Goal: Task Accomplishment & Management: Use online tool/utility

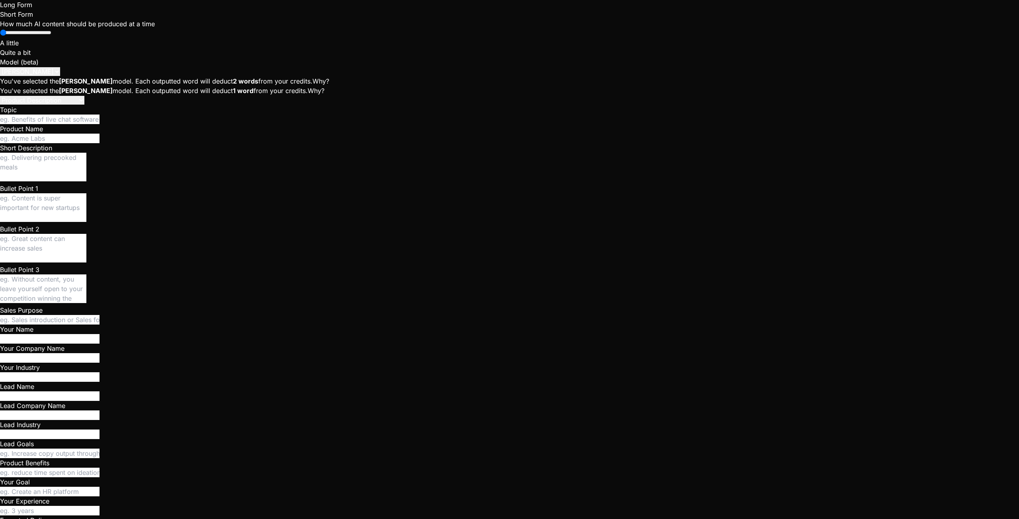
scroll to position [3002, 0]
type textarea "x"
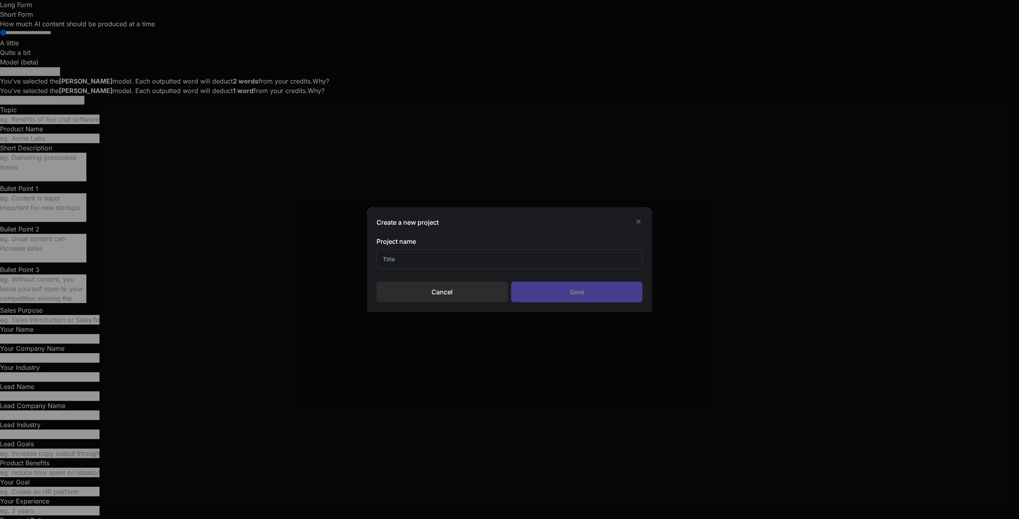
click at [468, 262] on input "text" at bounding box center [509, 259] width 266 height 19
type input "new"
click at [552, 294] on div "Save" at bounding box center [576, 292] width 131 height 21
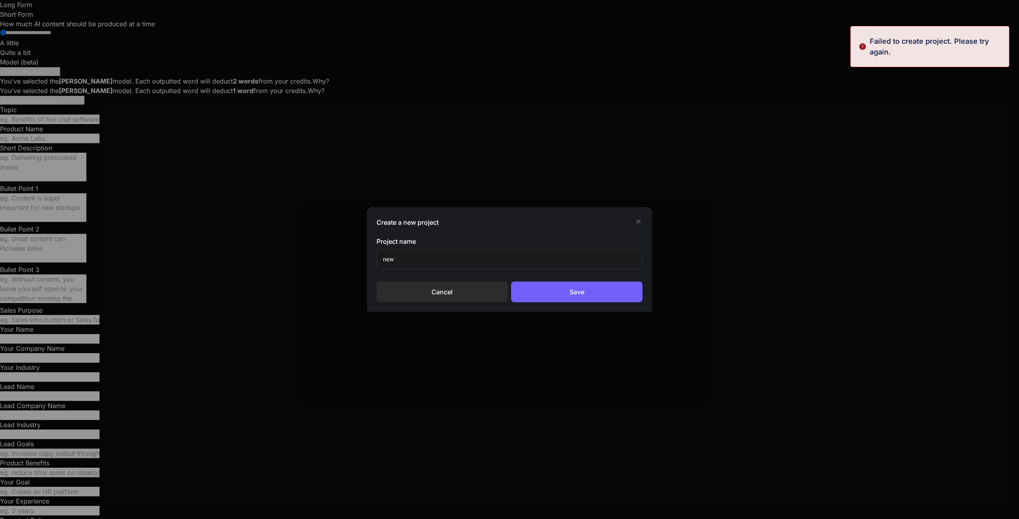
click at [641, 225] on icon at bounding box center [638, 222] width 8 height 8
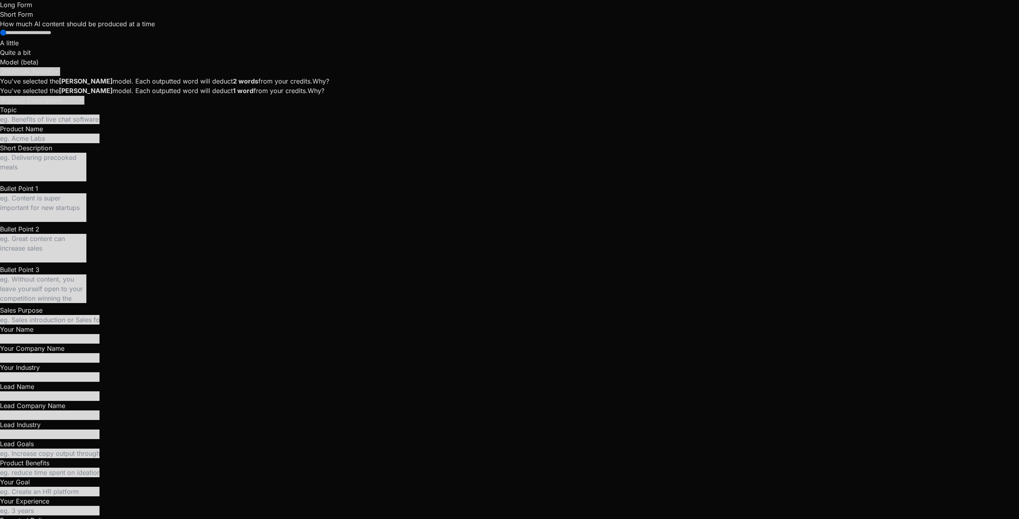
click at [195, 28] on div at bounding box center [509, 259] width 1019 height 519
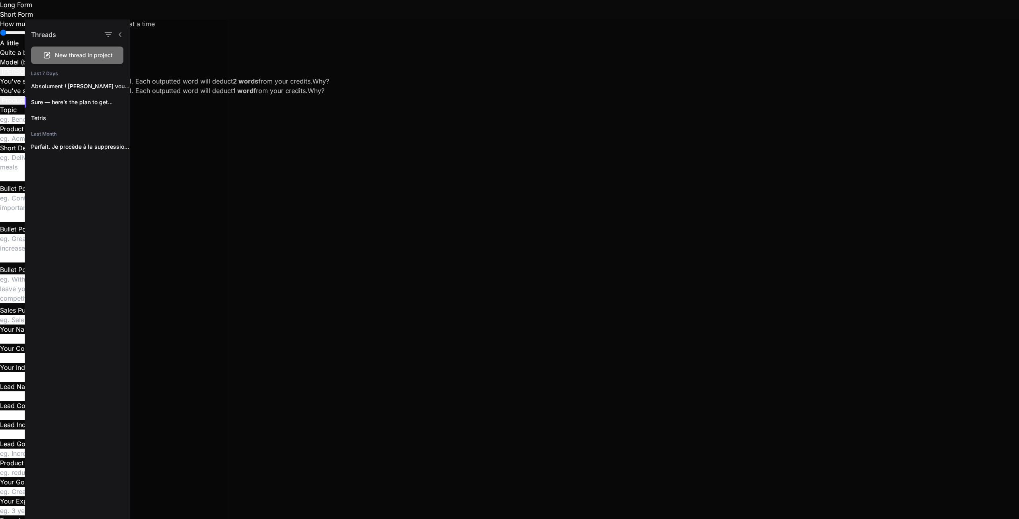
click at [82, 54] on span "New thread in project" at bounding box center [84, 55] width 58 height 8
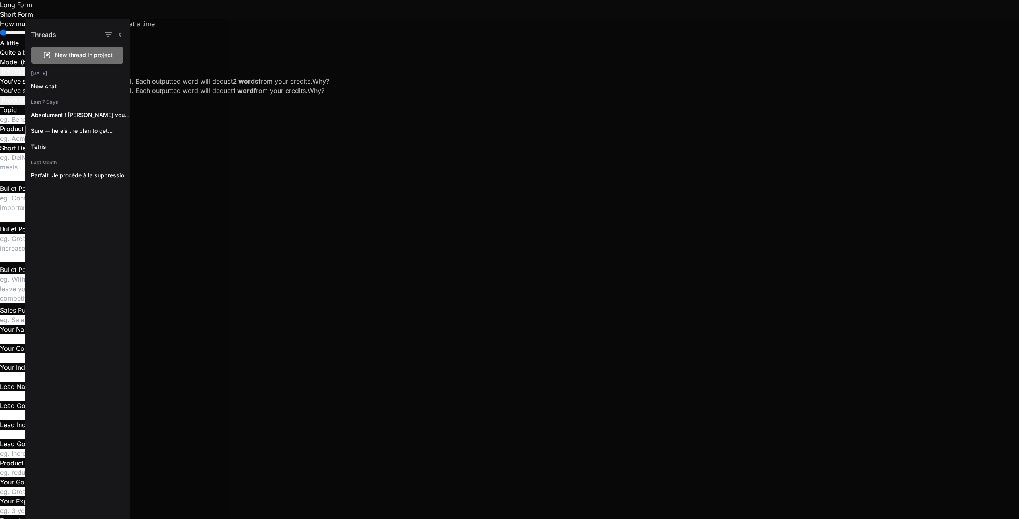
click at [213, 101] on div at bounding box center [574, 269] width 889 height 500
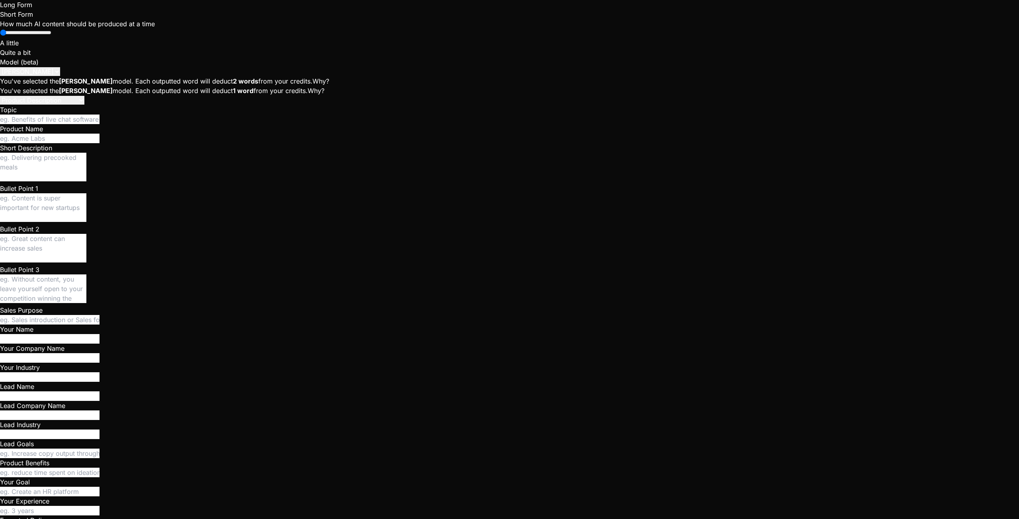
scroll to position [23, 0]
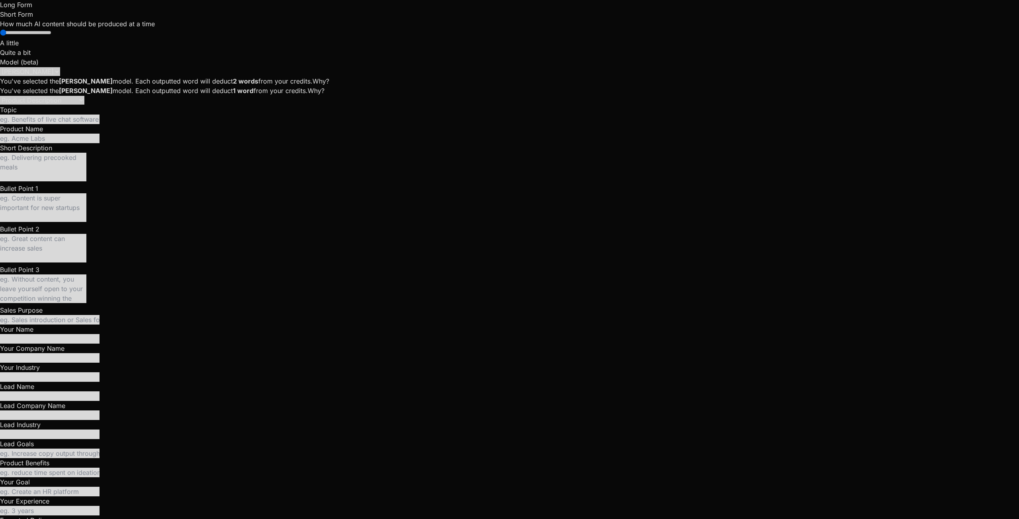
click at [209, 112] on div at bounding box center [509, 259] width 1019 height 519
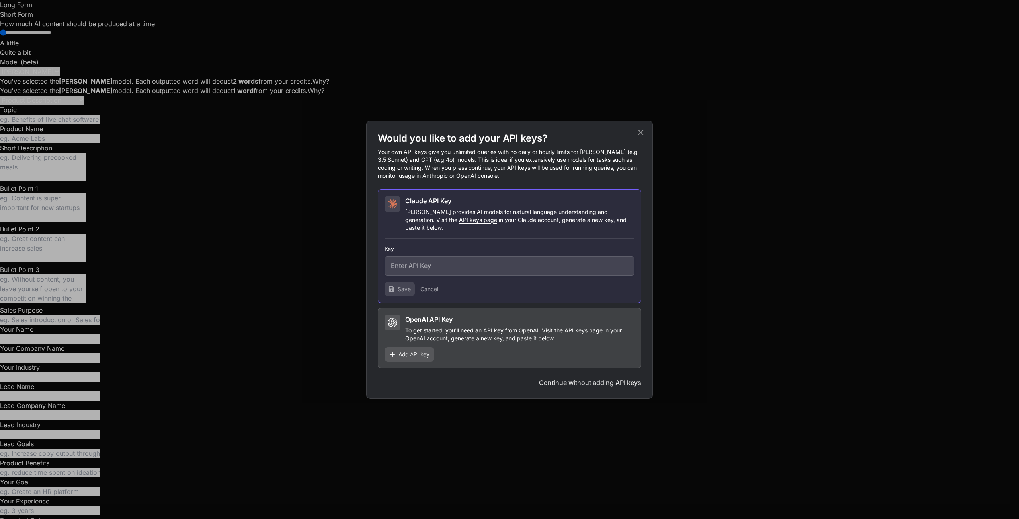
click at [400, 257] on input "text" at bounding box center [509, 265] width 250 height 19
click at [640, 135] on icon at bounding box center [640, 132] width 5 height 5
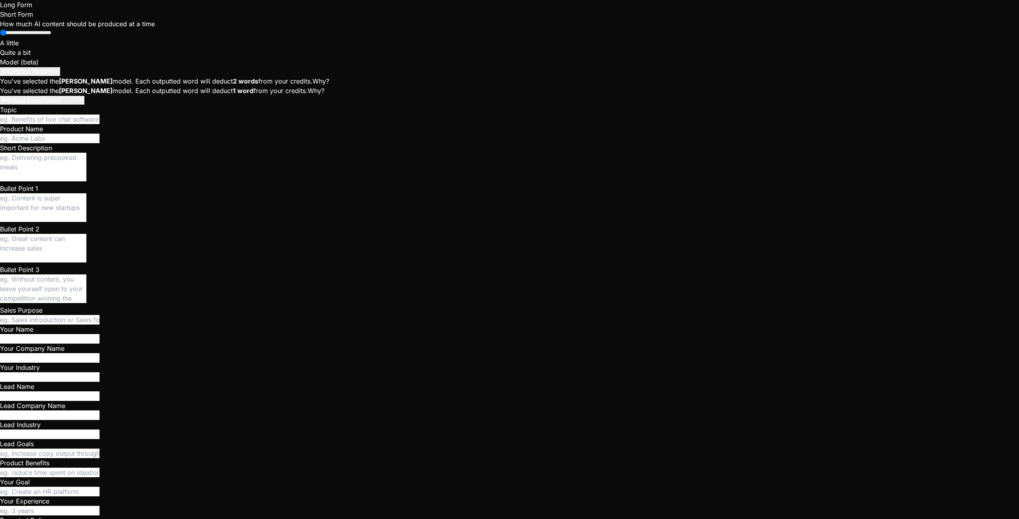
type textarea "x"
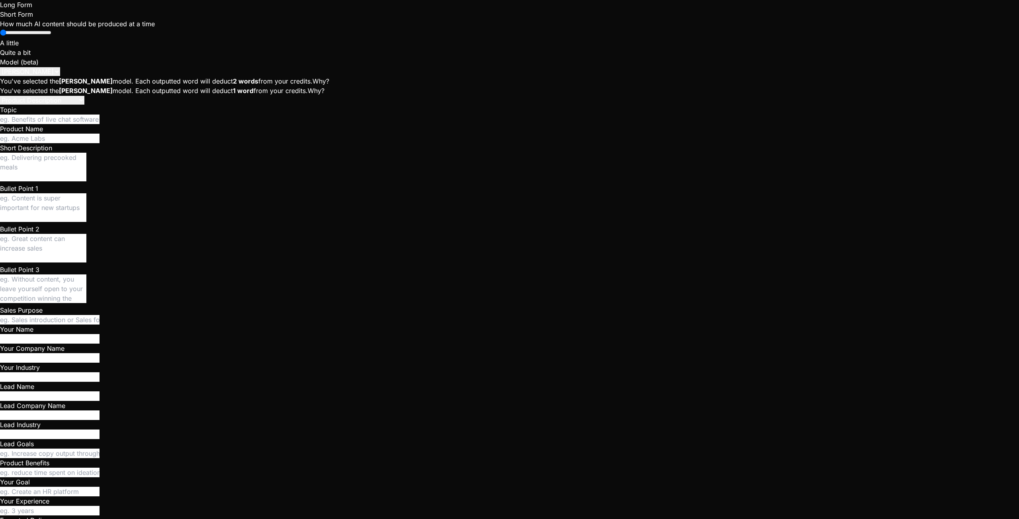
type textarea "ye"
type textarea "x"
type textarea "y"
type textarea "x"
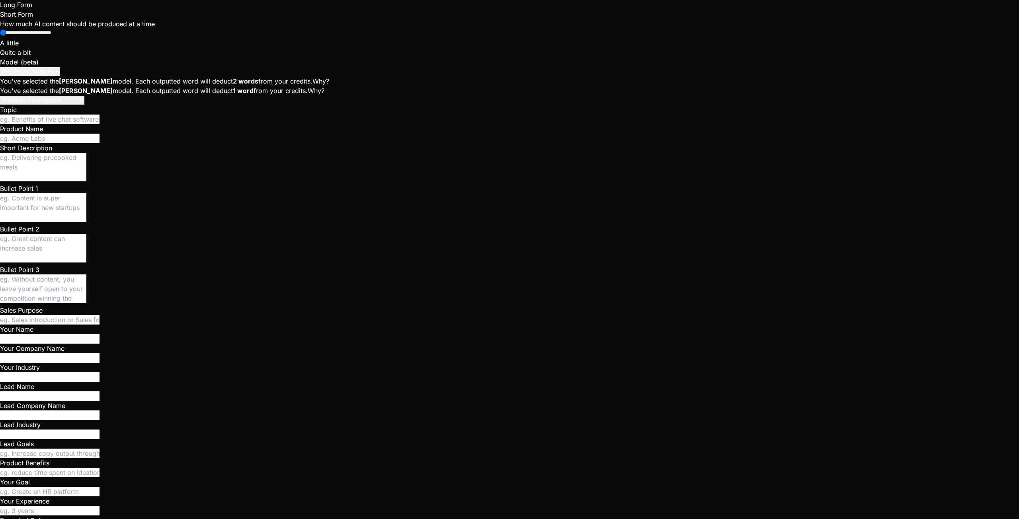
type textarea "I"
type textarea "x"
type textarea "I"
type textarea "x"
type textarea "I d"
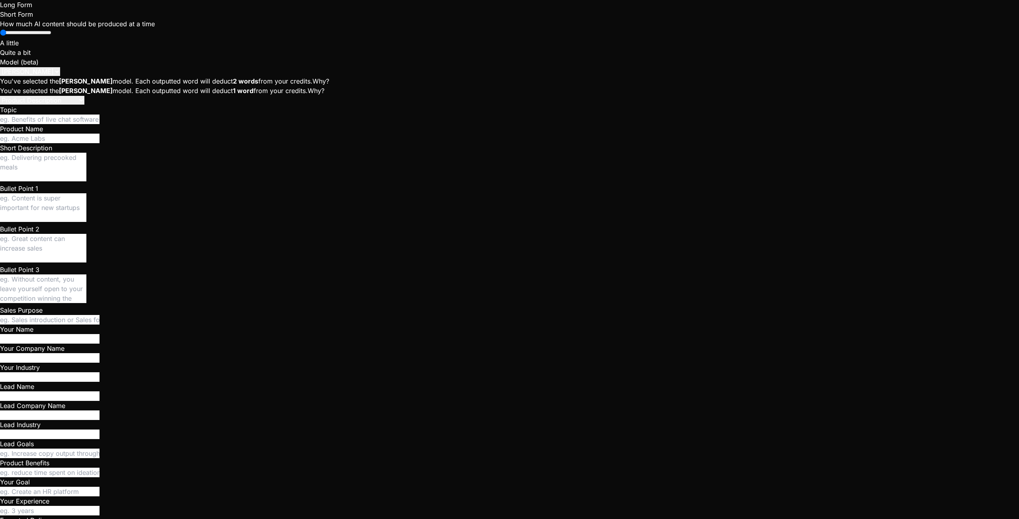
type textarea "x"
type textarea "I do"
type textarea "x"
type textarea "I don"
type textarea "x"
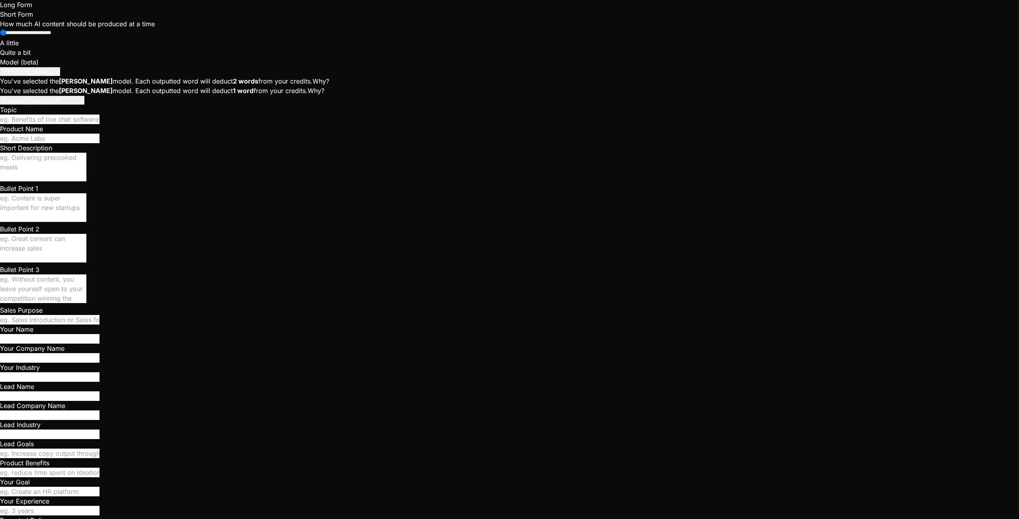
type textarea "I dont"
type textarea "x"
type textarea "I dont'"
type textarea "x"
type textarea "I dont'"
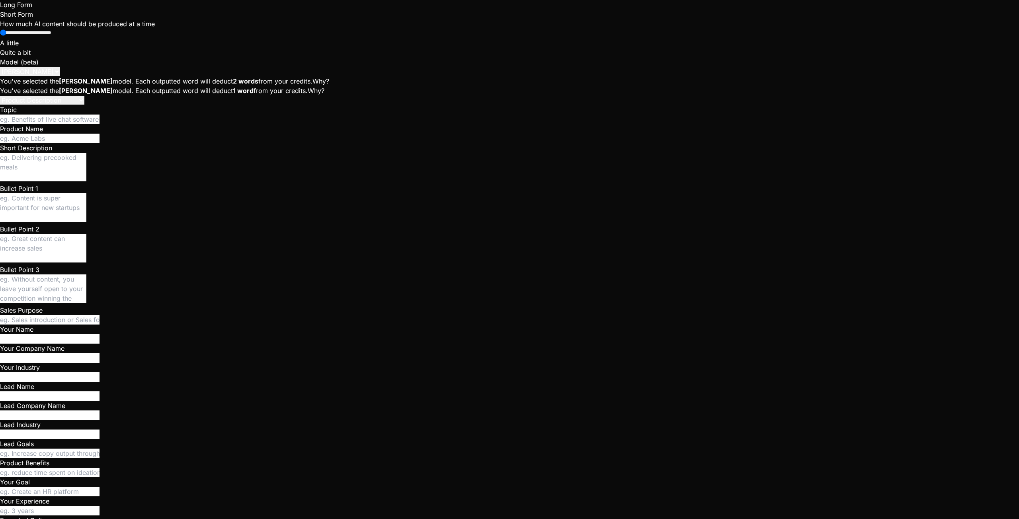
type textarea "x"
type textarea "I dont' s"
type textarea "x"
type textarea "I dont' se"
type textarea "x"
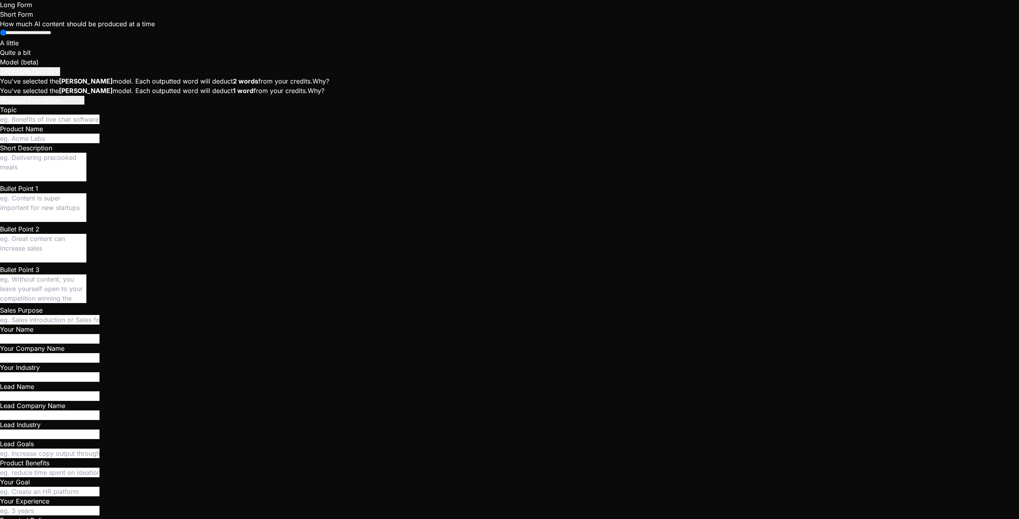
type textarea "I dont' see"
type textarea "x"
type textarea "I dont' see"
type textarea "x"
type textarea "I dont' see a"
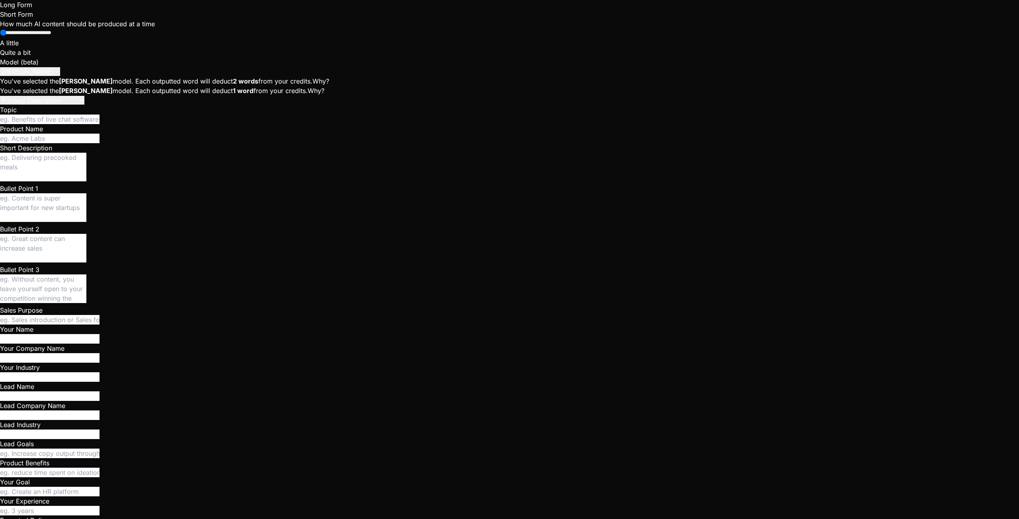
type textarea "x"
type textarea "I dont' see an"
type textarea "x"
type textarea "I dont' see any"
type textarea "x"
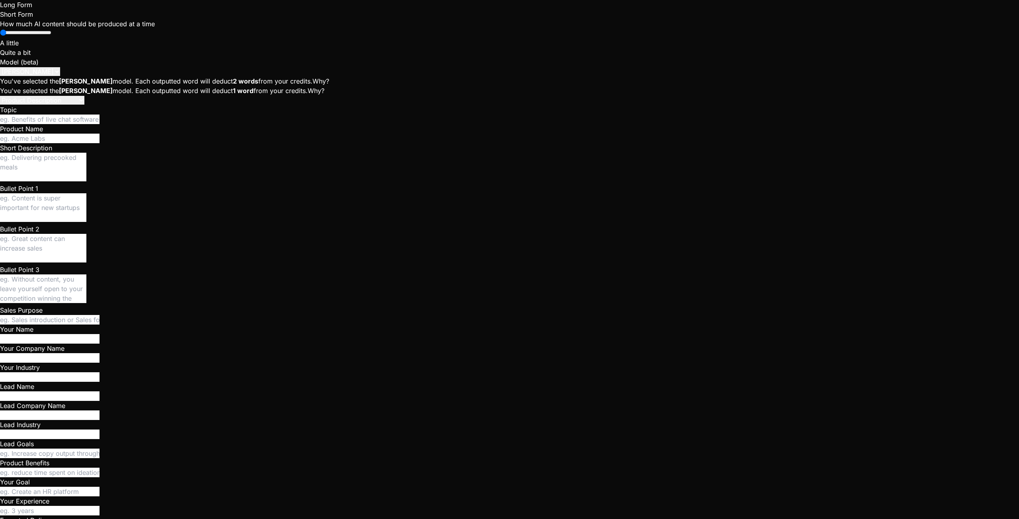
type textarea "I dont' see any"
type textarea "x"
type textarea "I dont' see any p"
type textarea "x"
type textarea "I dont' see any pr"
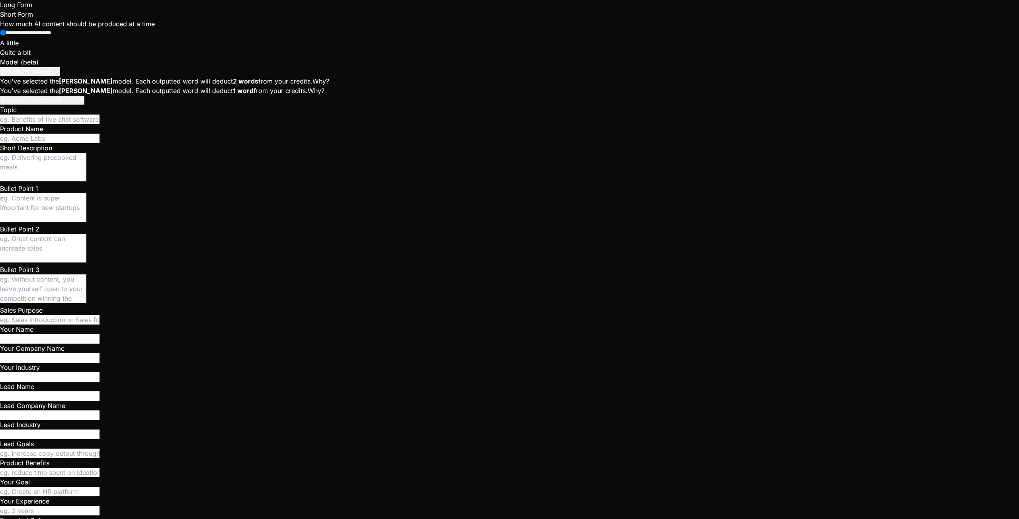
type textarea "x"
type textarea "I dont' see any pre"
type textarea "x"
type textarea "I dont' see any prev"
type textarea "x"
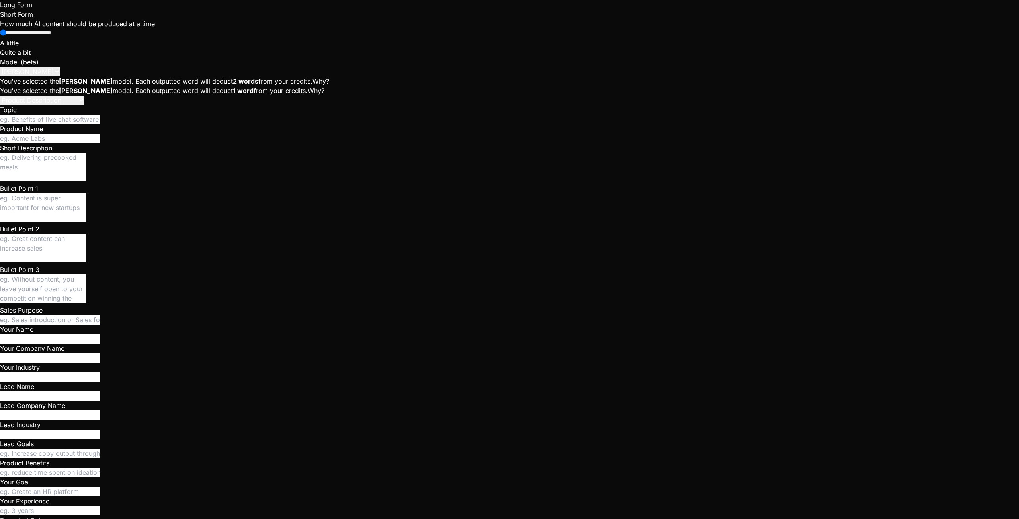
type textarea "I dont' see any previ"
type textarea "x"
type textarea "I dont' see any previe"
type textarea "x"
type textarea "I dont' see any preview"
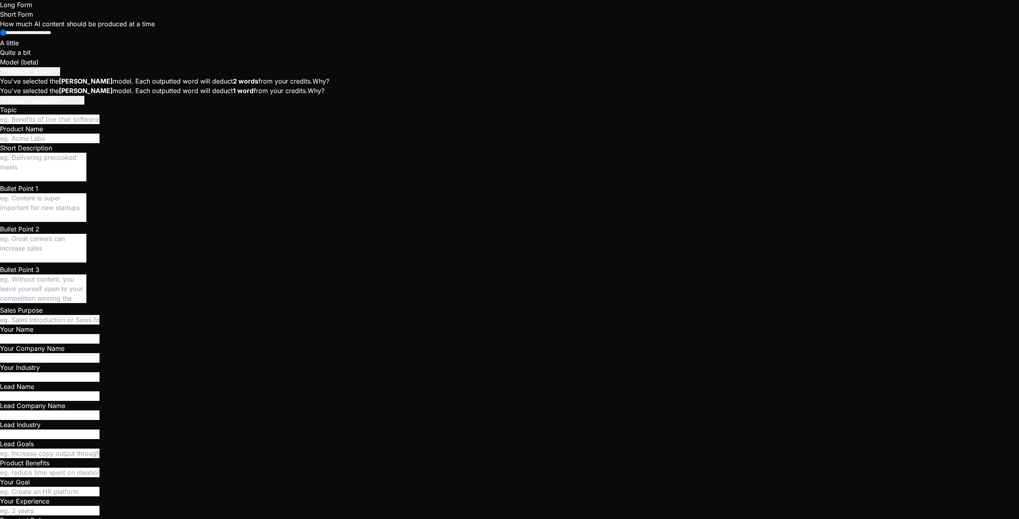
type textarea "x"
type textarea "I dont' see any preview"
type textarea "x"
type textarea "I dont' see any preview f"
type textarea "x"
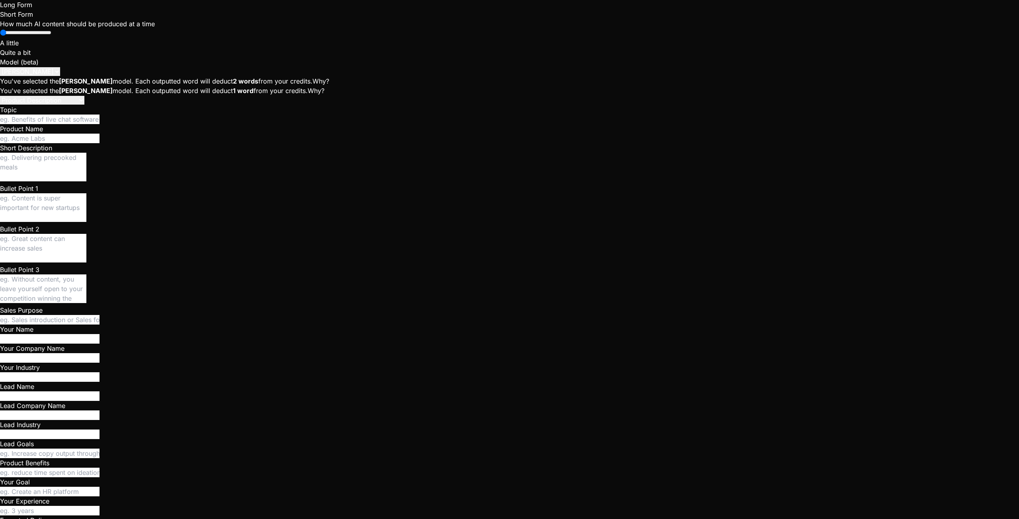
type textarea "I dont' see any preview fo"
type textarea "x"
type textarea "I dont' see any preview for"
type textarea "x"
type textarea "I dont' see any preview for"
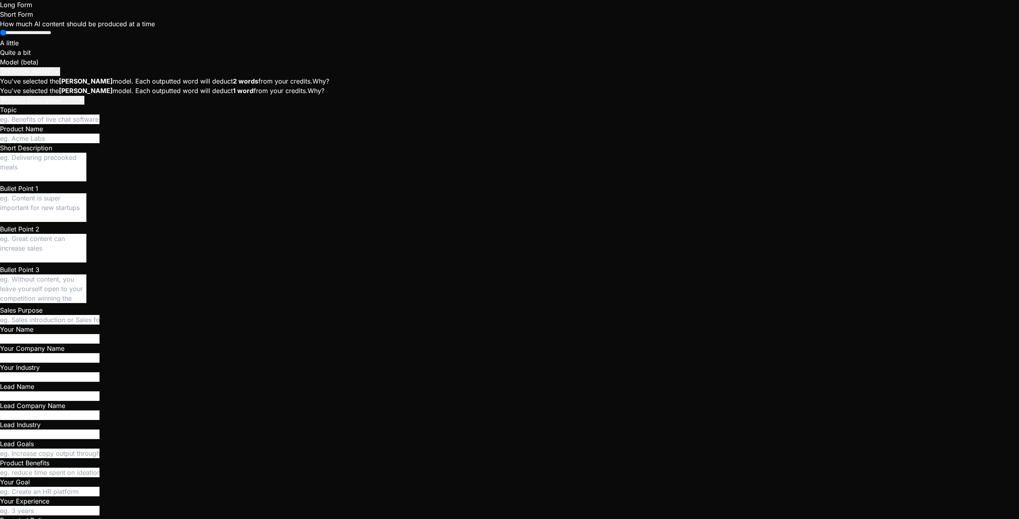
type textarea "x"
type textarea "I dont' see any preview for s"
type textarea "x"
type textarea "I dont' see any preview for st"
type textarea "x"
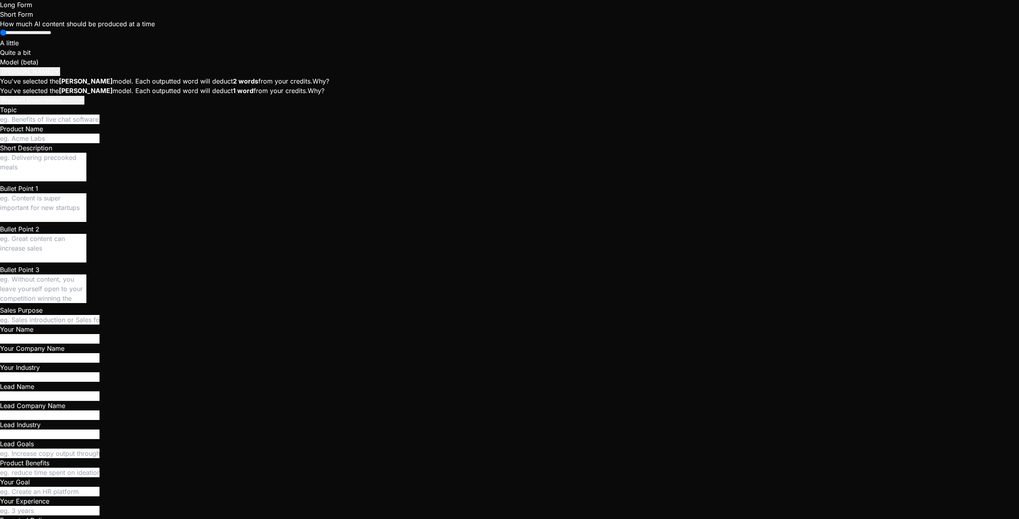
type textarea "I dont' see any preview for sta"
type textarea "x"
type textarea "I dont' see any preview for star"
type textarea "x"
type textarea "I dont' see any preview for starm"
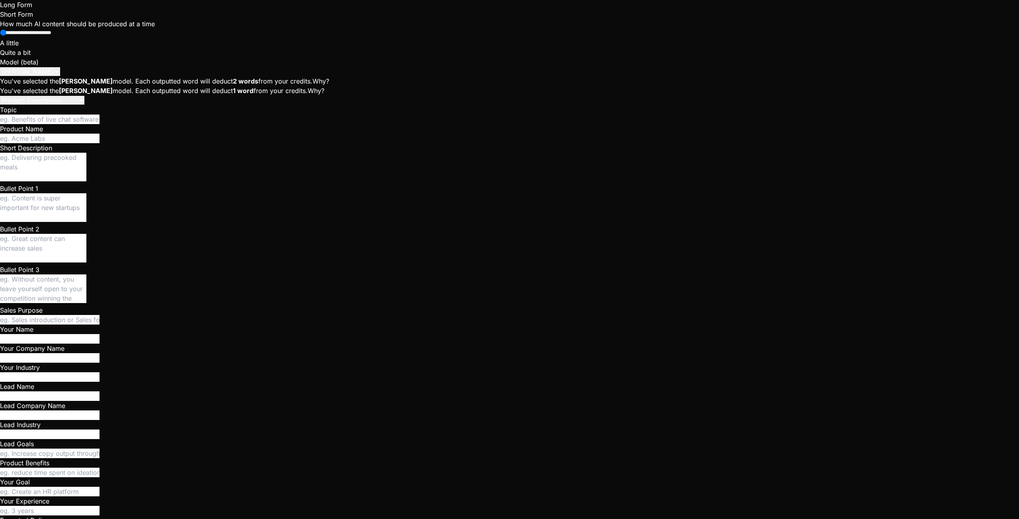
type textarea "x"
type textarea "I dont' see any preview for starma"
type textarea "x"
type textarea "I dont' see any preview for starmat"
type textarea "x"
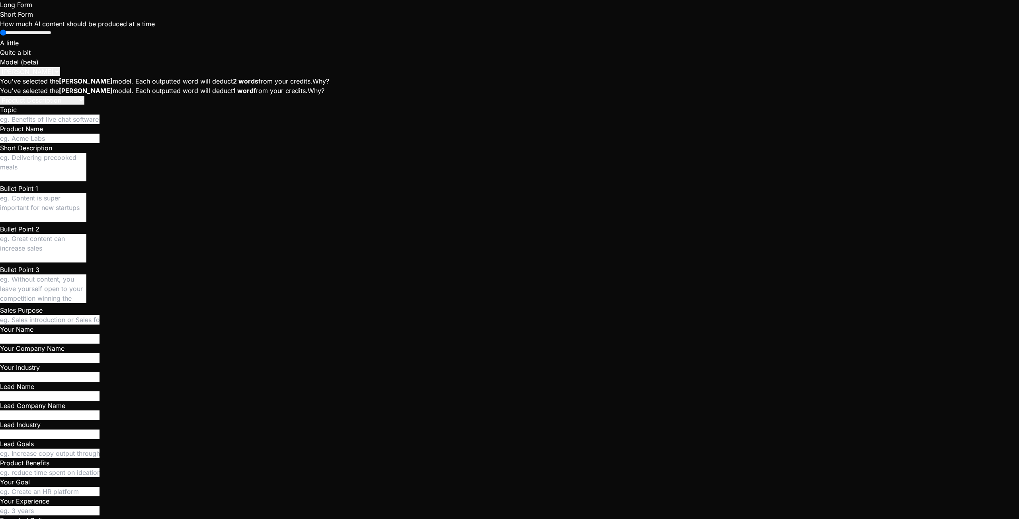
type textarea "I dont' see any preview for starmatc"
type textarea "x"
type textarea "I dont' see any preview for starmatch"
type textarea "x"
type textarea "I dont' see any preview for starmatch"
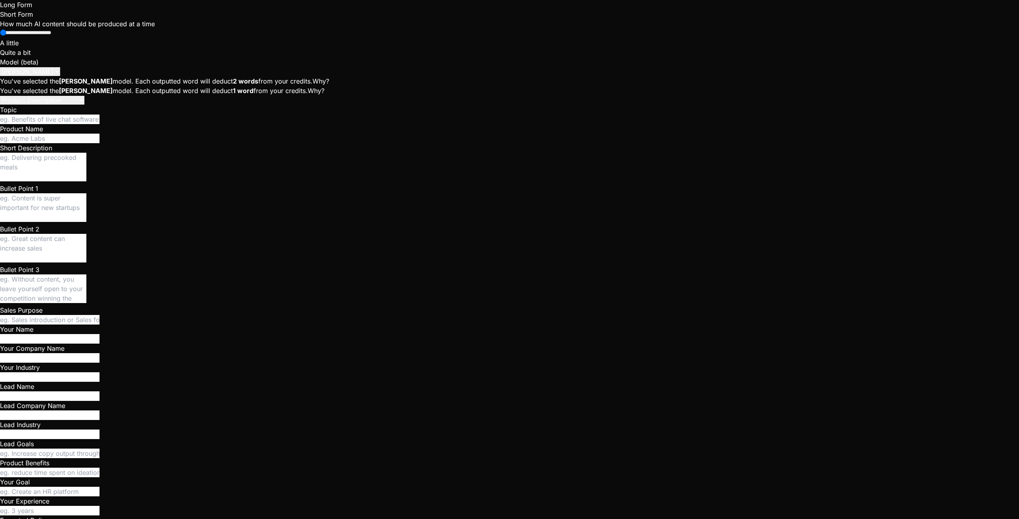
type textarea "x"
type textarea "I dont' see any preview for starmatch a"
type textarea "x"
type textarea "I dont' see any preview for starmatch ap"
type textarea "x"
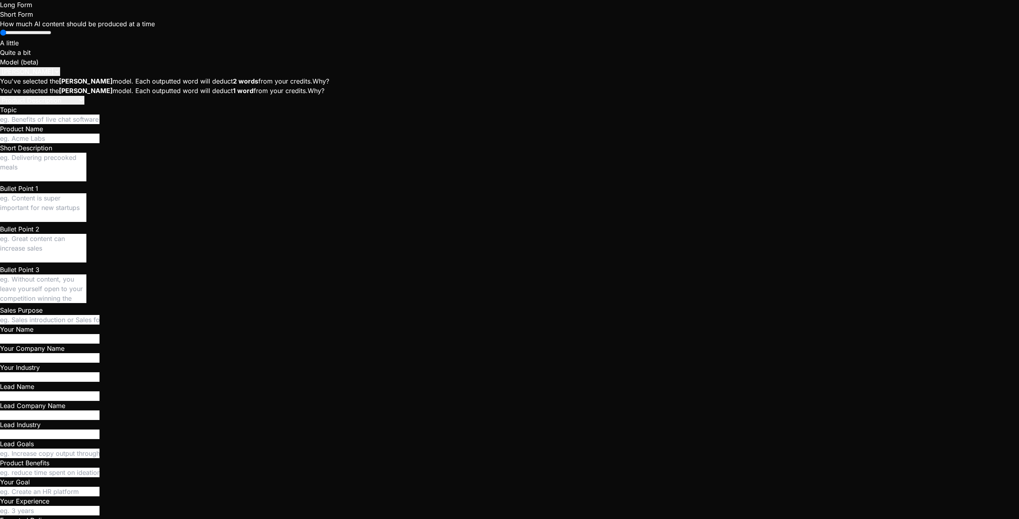
type textarea "I dont' see any preview for starmatch app"
type textarea "x"
